Goal: Communication & Community: Answer question/provide support

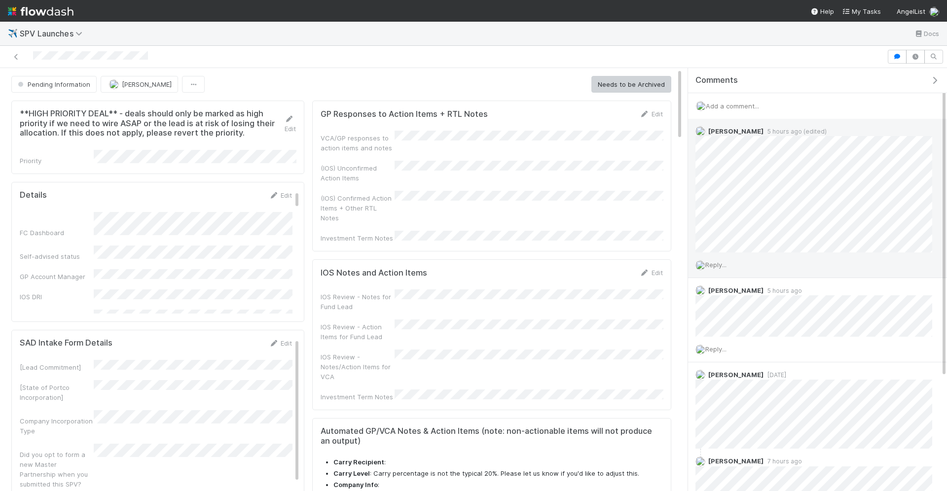
click at [716, 263] on span "Reply..." at bounding box center [716, 265] width 21 height 8
click at [723, 261] on span "Reply..." at bounding box center [716, 265] width 21 height 8
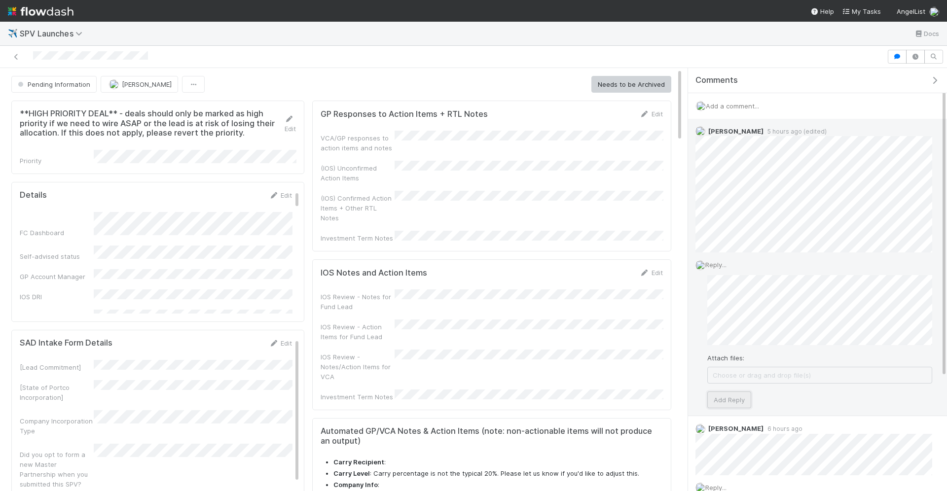
click at [727, 398] on button "Add Reply" at bounding box center [729, 400] width 44 height 17
